Goal: Task Accomplishment & Management: Manage account settings

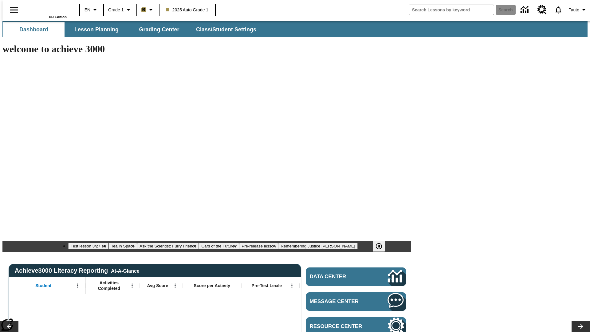
type input "-1"
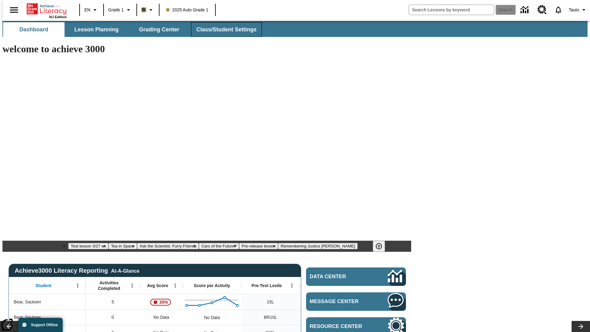
click at [223, 30] on span "Class/Student Settings" at bounding box center [226, 29] width 60 height 7
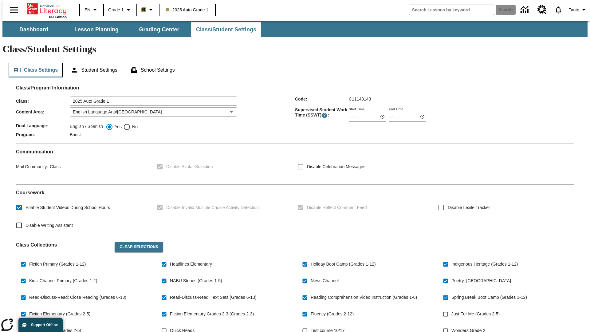
click at [33, 63] on button "Class Settings" at bounding box center [36, 70] width 54 height 15
click at [477, 311] on span "Just For Me (Grades 2-5)" at bounding box center [476, 314] width 48 height 6
click at [452, 308] on input "Just For Me (Grades 2-5)" at bounding box center [446, 314] width 12 height 12
checkbox input "true"
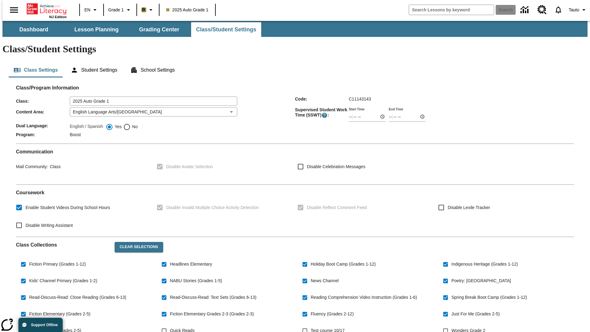
scroll to position [90, 0]
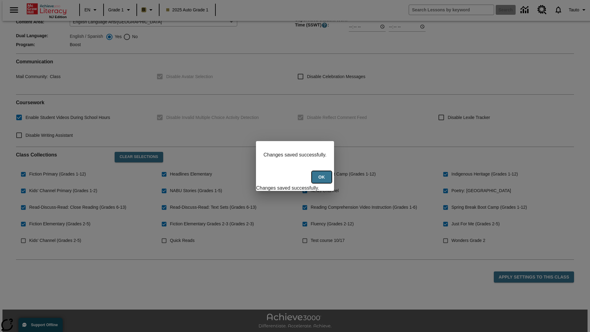
click at [323, 180] on button "Ok" at bounding box center [322, 177] width 20 height 12
